Goal: Information Seeking & Learning: Learn about a topic

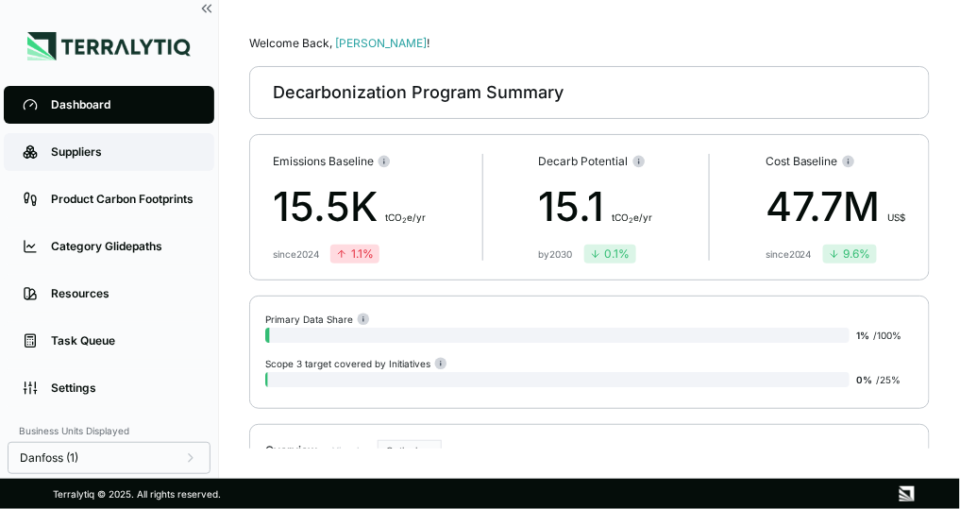
click at [97, 147] on div "Suppliers" at bounding box center [123, 151] width 144 height 15
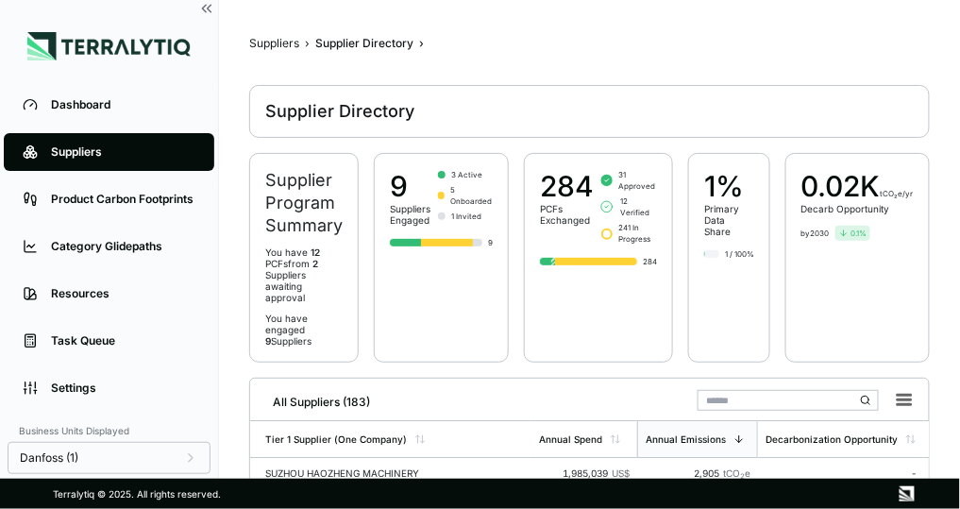
click at [755, 390] on input "text" at bounding box center [788, 400] width 181 height 21
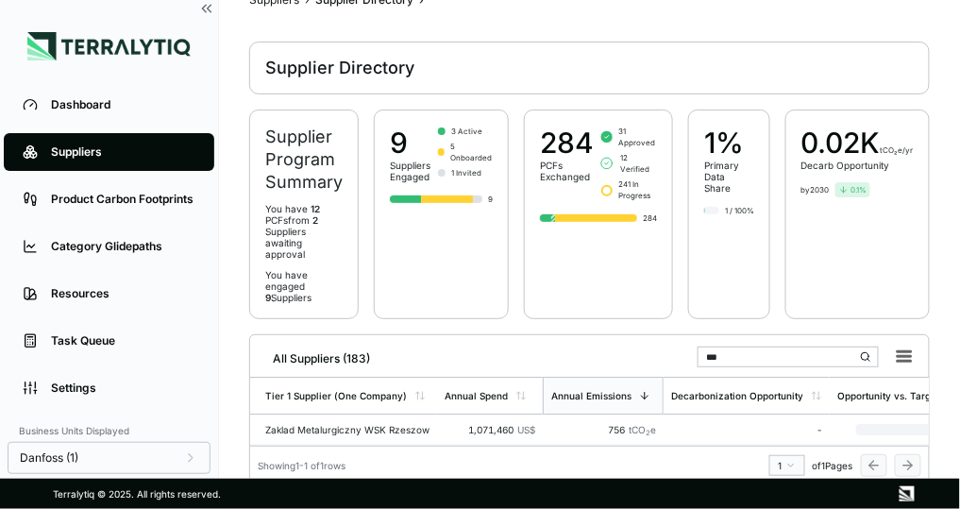
scroll to position [53, 0]
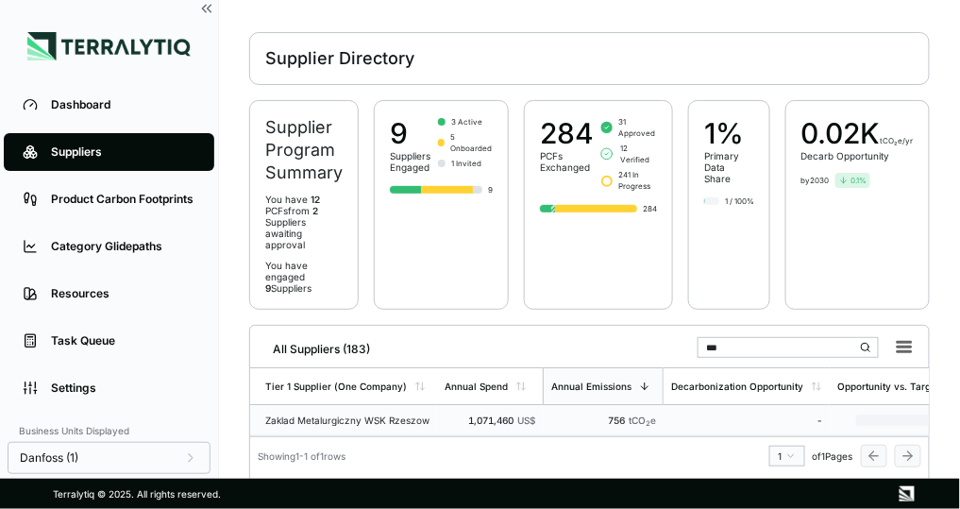
type input "***"
click at [411, 405] on td "Zaklad Metalurgiczny WSK Rzeszow" at bounding box center [343, 420] width 187 height 31
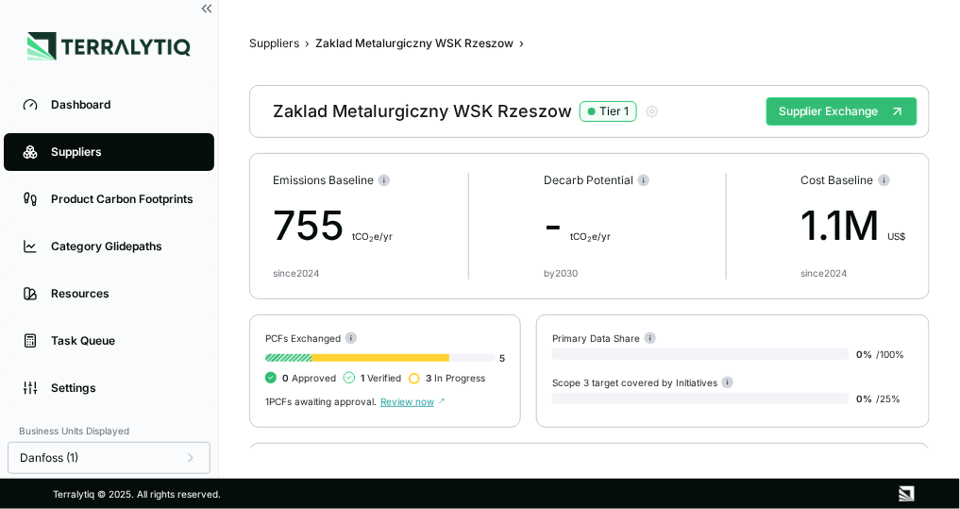
click at [824, 126] on div "Zaklad Metalurgiczny WSK Rzeszow Tier 1 Supplier Exchange" at bounding box center [589, 111] width 681 height 53
click at [825, 114] on button "Supplier Exchange" at bounding box center [842, 111] width 151 height 28
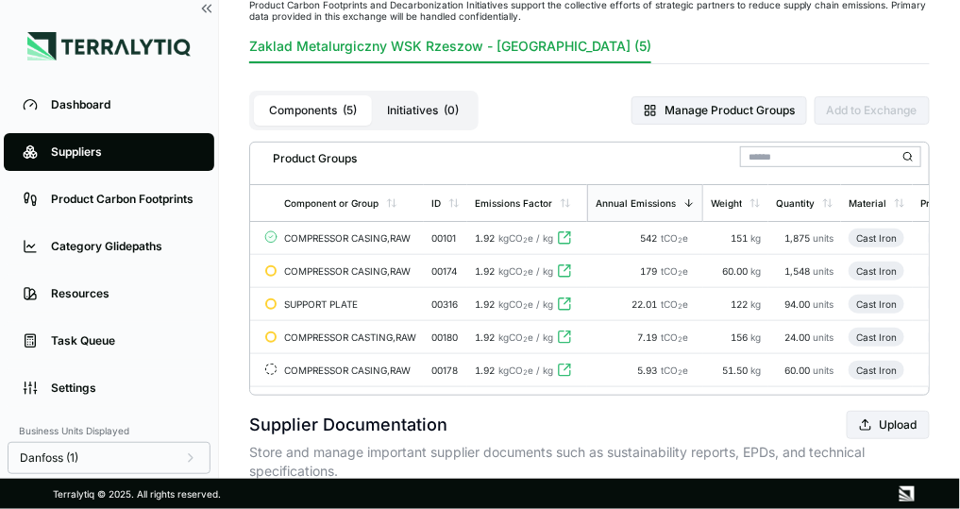
scroll to position [151, 0]
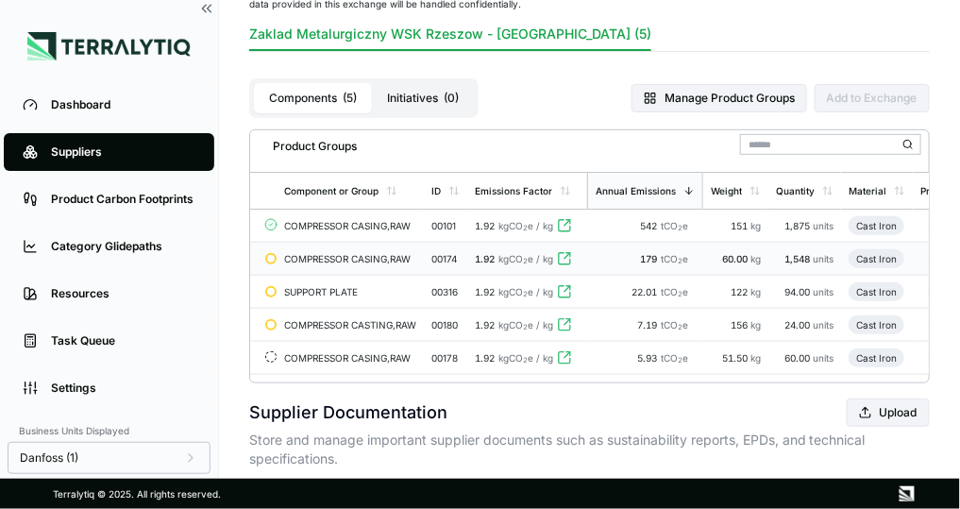
click at [569, 263] on icon at bounding box center [564, 258] width 15 height 15
click at [668, 254] on span "tCO 2 e" at bounding box center [674, 258] width 27 height 11
